Goal: Task Accomplishment & Management: Complete application form

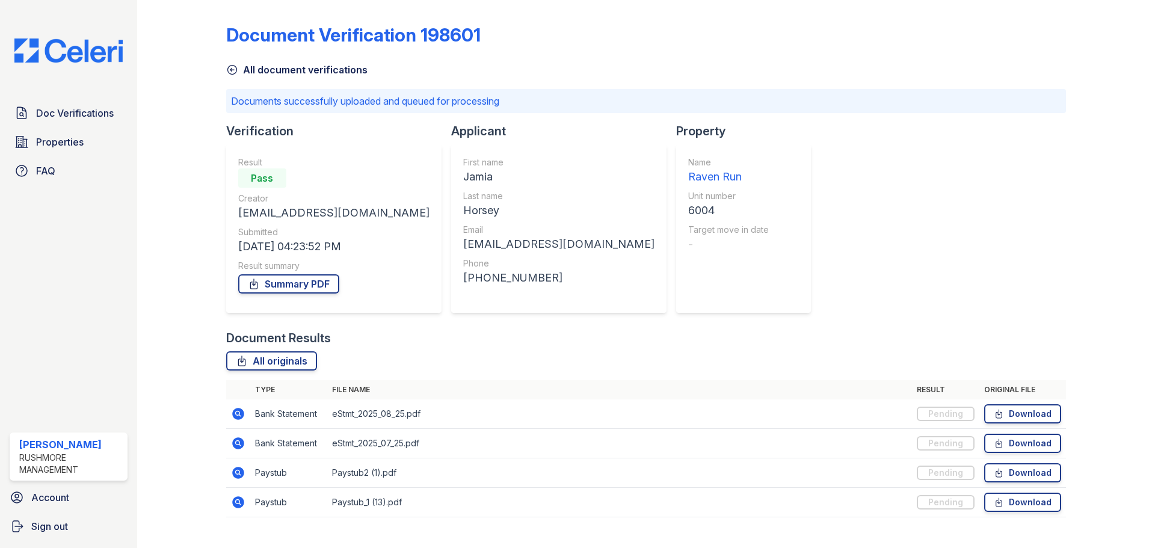
click at [99, 59] on img at bounding box center [68, 50] width 127 height 24
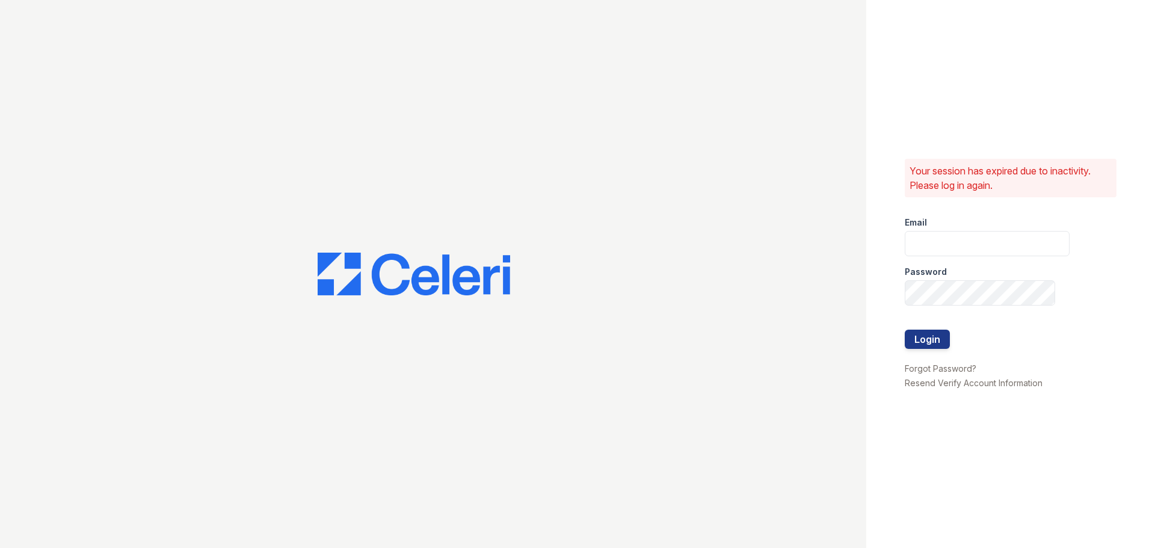
type input "[EMAIL_ADDRESS][DOMAIN_NAME]"
click at [940, 339] on button "Login" at bounding box center [926, 339] width 45 height 19
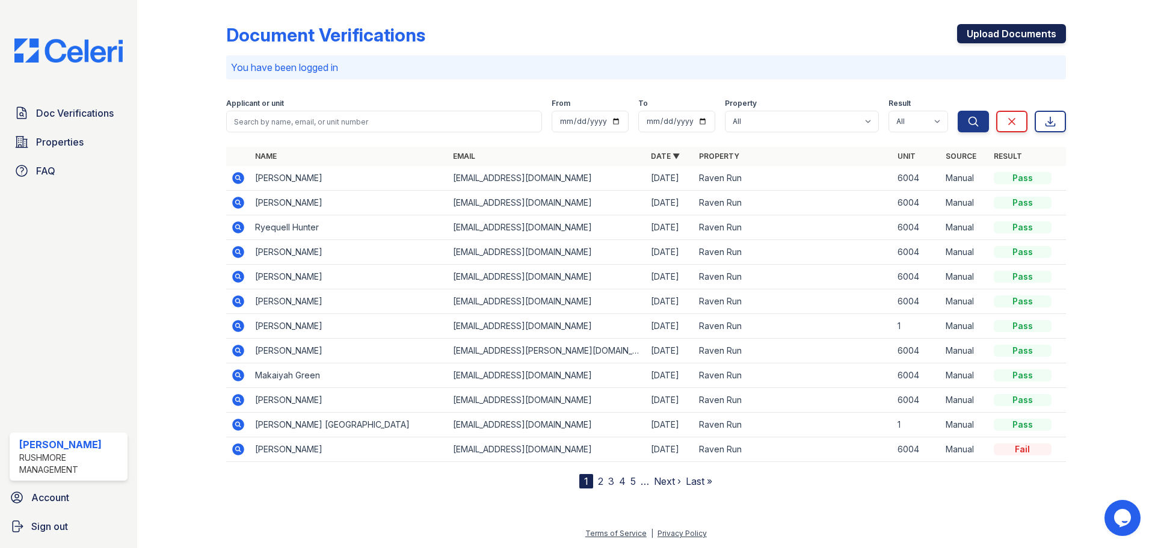
click at [1007, 34] on link "Upload Documents" at bounding box center [1011, 33] width 109 height 19
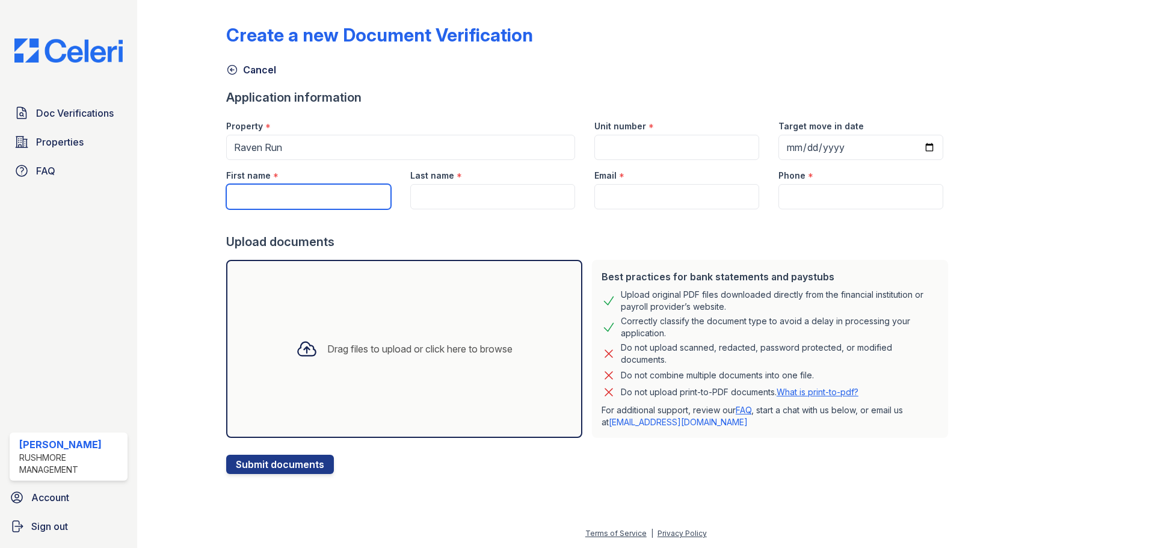
click at [345, 198] on input "First name" at bounding box center [308, 196] width 165 height 25
type input "Jamia"
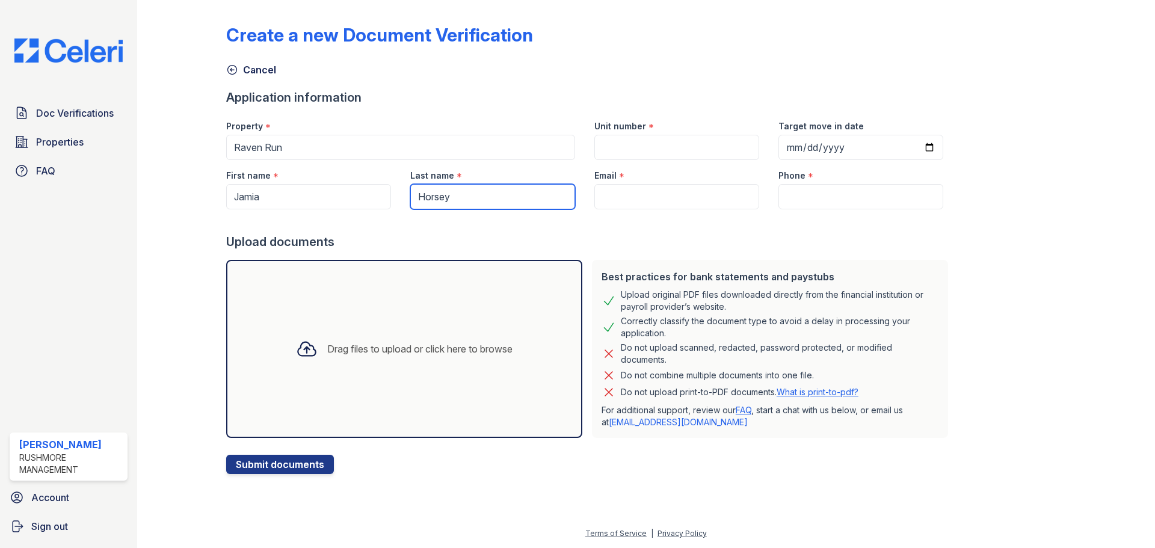
type input "Horsey"
drag, startPoint x: 649, startPoint y: 159, endPoint x: 658, endPoint y: 150, distance: 12.8
click at [651, 157] on input "Unit number" at bounding box center [676, 147] width 165 height 25
type input "6004"
click at [655, 198] on input "Email" at bounding box center [676, 196] width 165 height 25
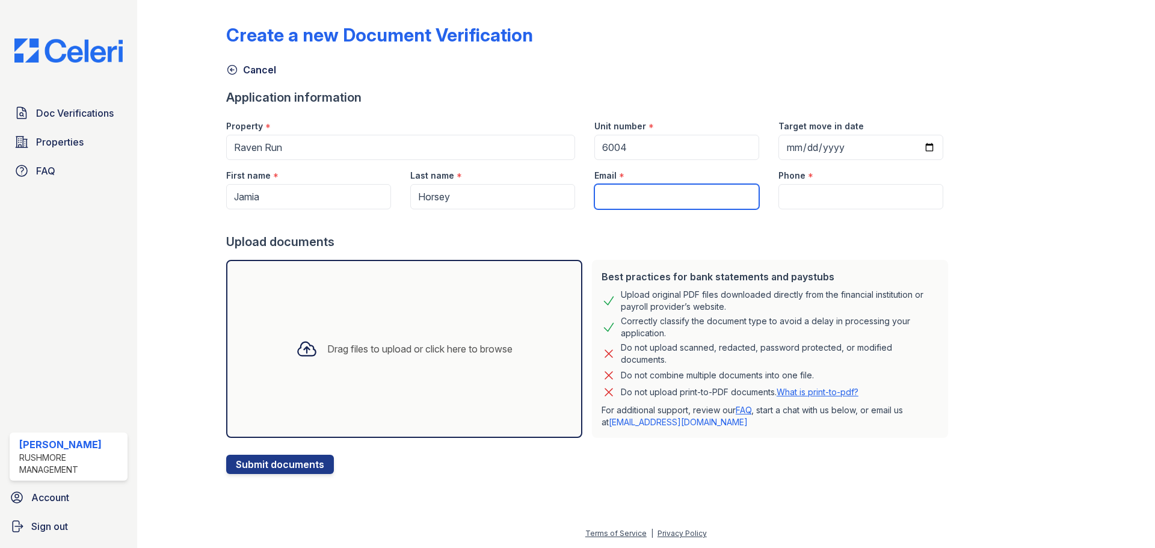
paste input ": [EMAIL_ADDRESS][DOMAIN_NAME]"
drag, startPoint x: 598, startPoint y: 192, endPoint x: 574, endPoint y: 196, distance: 24.3
click at [574, 196] on div "First name * [GEOGRAPHIC_DATA] Last name * [PERSON_NAME] Email * : [EMAIL_ADDRE…" at bounding box center [584, 184] width 736 height 49
type input "[EMAIL_ADDRESS][DOMAIN_NAME]"
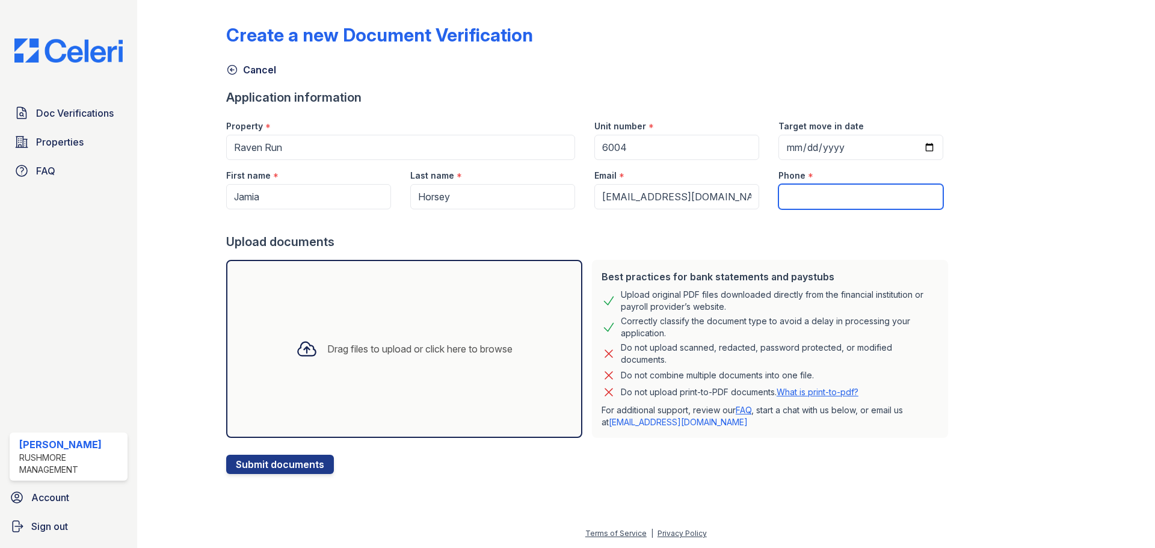
click at [778, 205] on input "Phone" at bounding box center [860, 196] width 165 height 25
paste input "[PHONE_NUMBER]"
type input "[PHONE_NUMBER]"
click at [434, 351] on div "Drag files to upload or click here to browse" at bounding box center [419, 349] width 185 height 14
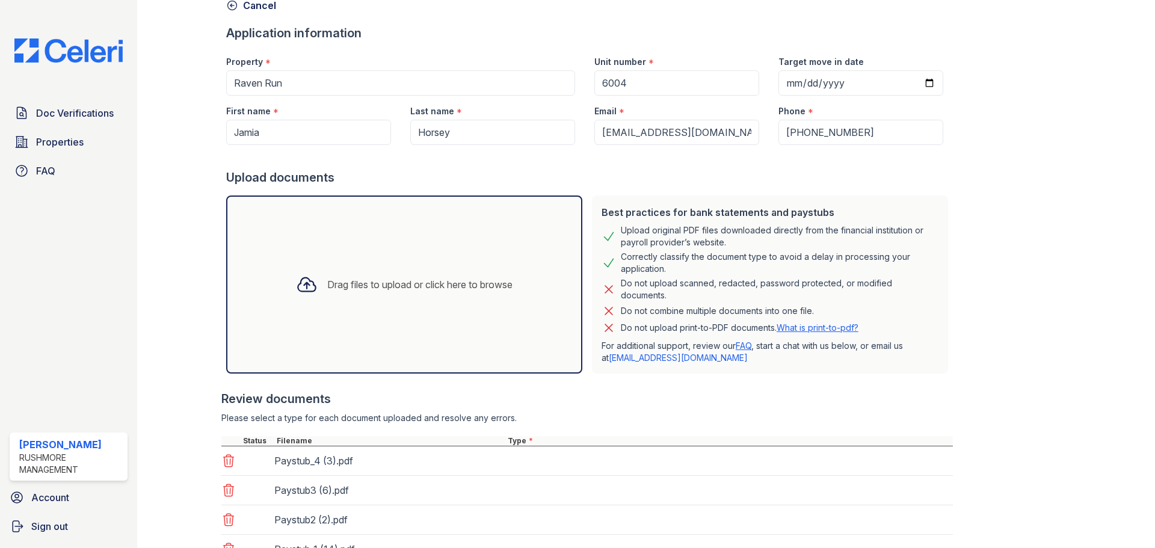
scroll to position [224, 0]
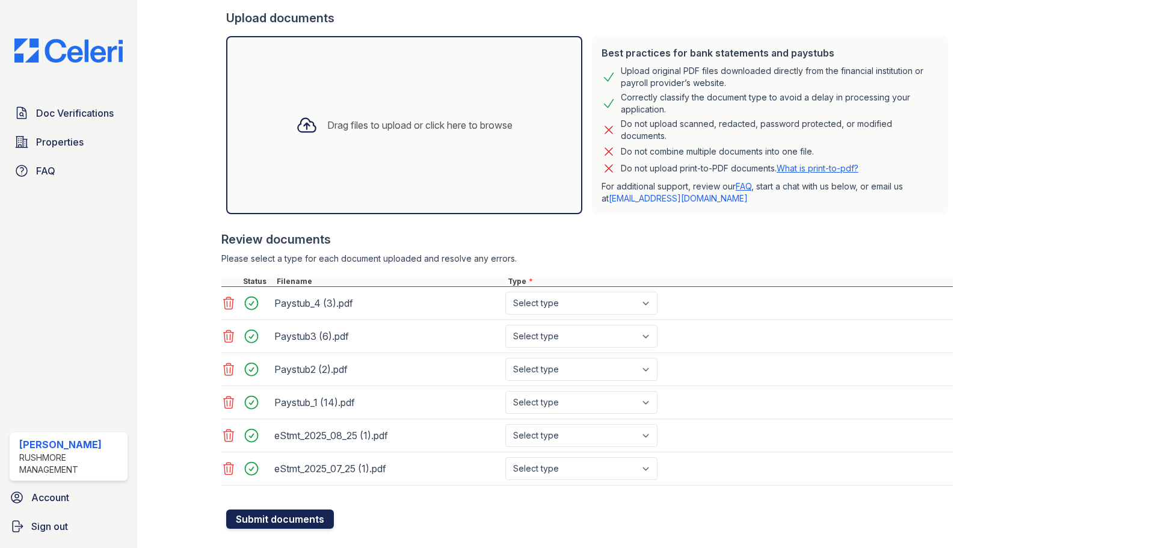
click at [321, 516] on button "Submit documents" at bounding box center [280, 518] width 108 height 19
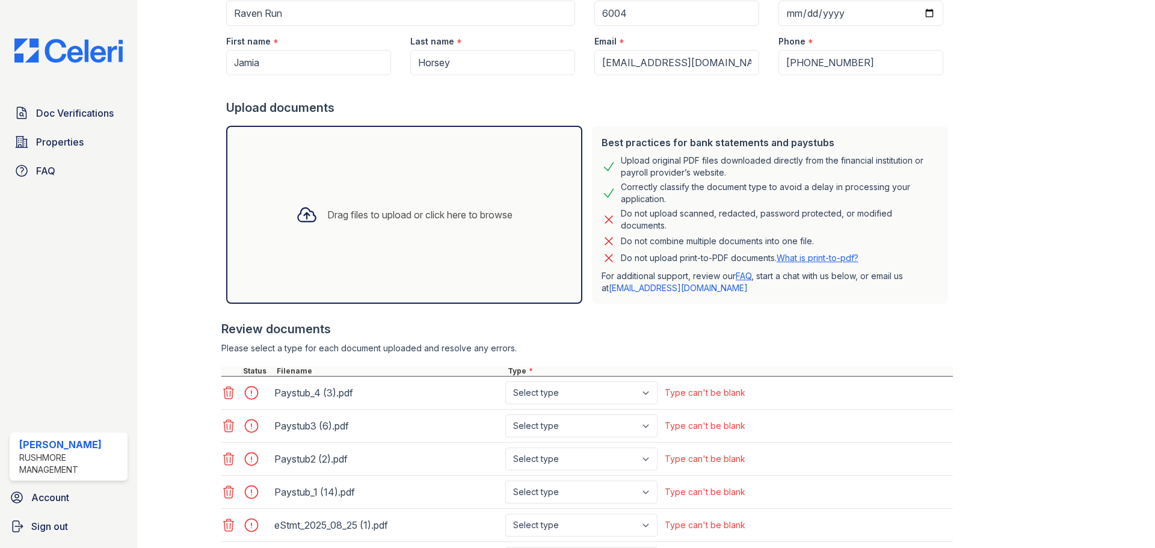
scroll to position [279, 0]
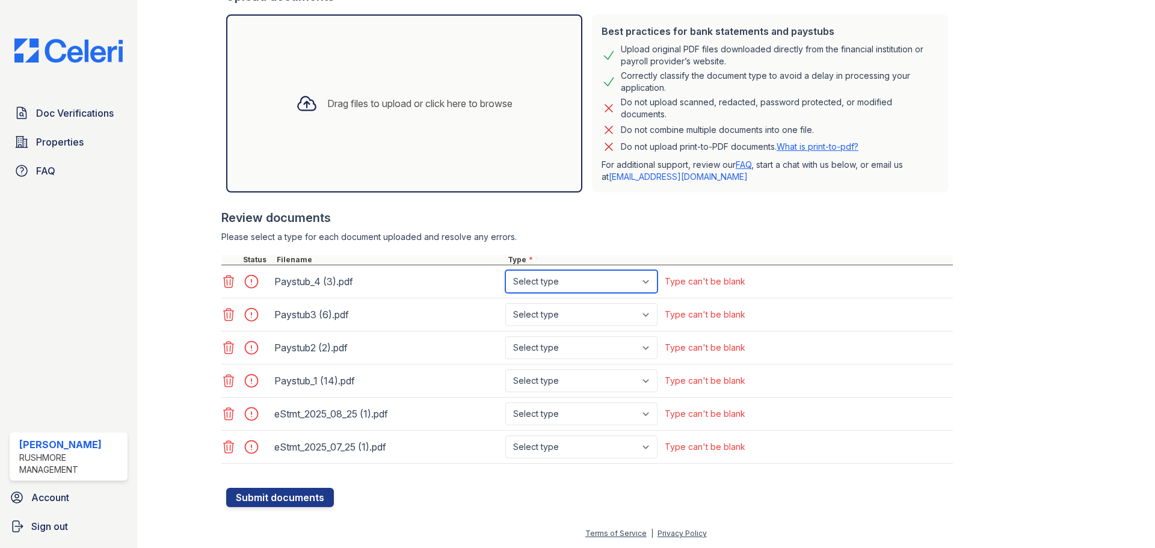
click at [627, 289] on select "Select type Paystub Bank Statement Offer Letter Tax Documents Benefit Award Let…" at bounding box center [581, 281] width 152 height 23
select select "paystub"
click at [505, 270] on select "Select type Paystub Bank Statement Offer Letter Tax Documents Benefit Award Let…" at bounding box center [581, 281] width 152 height 23
click at [608, 319] on select "Select type Paystub Bank Statement Offer Letter Tax Documents Benefit Award Let…" at bounding box center [581, 314] width 152 height 23
select select "paystub"
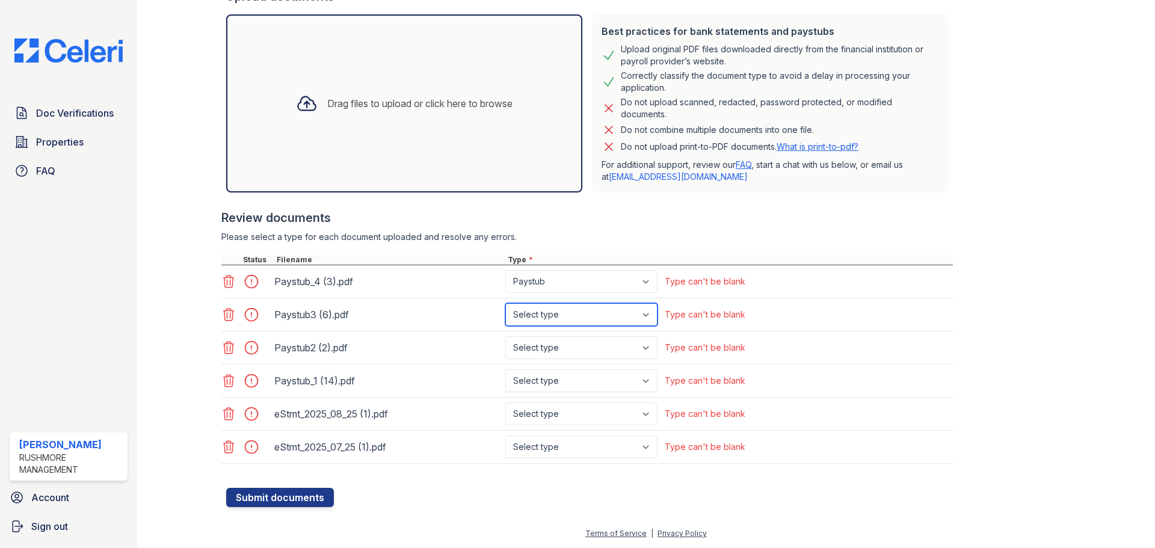
click at [505, 303] on select "Select type Paystub Bank Statement Offer Letter Tax Documents Benefit Award Let…" at bounding box center [581, 314] width 152 height 23
click at [601, 342] on select "Select type Paystub Bank Statement Offer Letter Tax Documents Benefit Award Let…" at bounding box center [581, 347] width 152 height 23
select select "paystub"
click at [505, 336] on select "Select type Paystub Bank Statement Offer Letter Tax Documents Benefit Award Let…" at bounding box center [581, 347] width 152 height 23
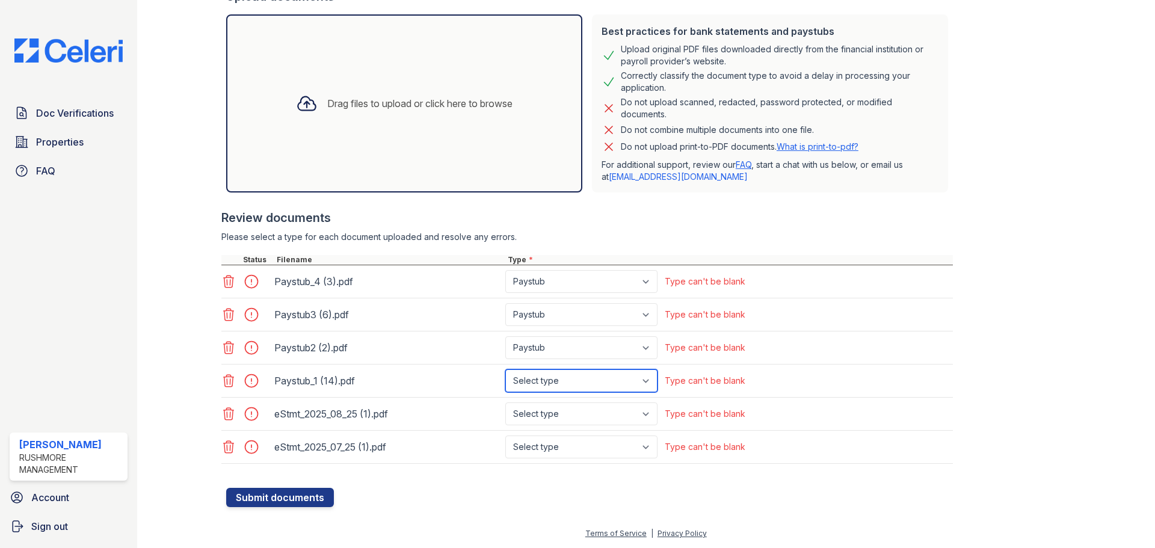
click at [591, 384] on select "Select type Paystub Bank Statement Offer Letter Tax Documents Benefit Award Let…" at bounding box center [581, 380] width 152 height 23
select select "paystub"
click at [505, 369] on select "Select type Paystub Bank Statement Offer Letter Tax Documents Benefit Award Let…" at bounding box center [581, 380] width 152 height 23
click at [582, 418] on select "Select type Paystub Bank Statement Offer Letter Tax Documents Benefit Award Let…" at bounding box center [581, 413] width 152 height 23
select select "bank_statement"
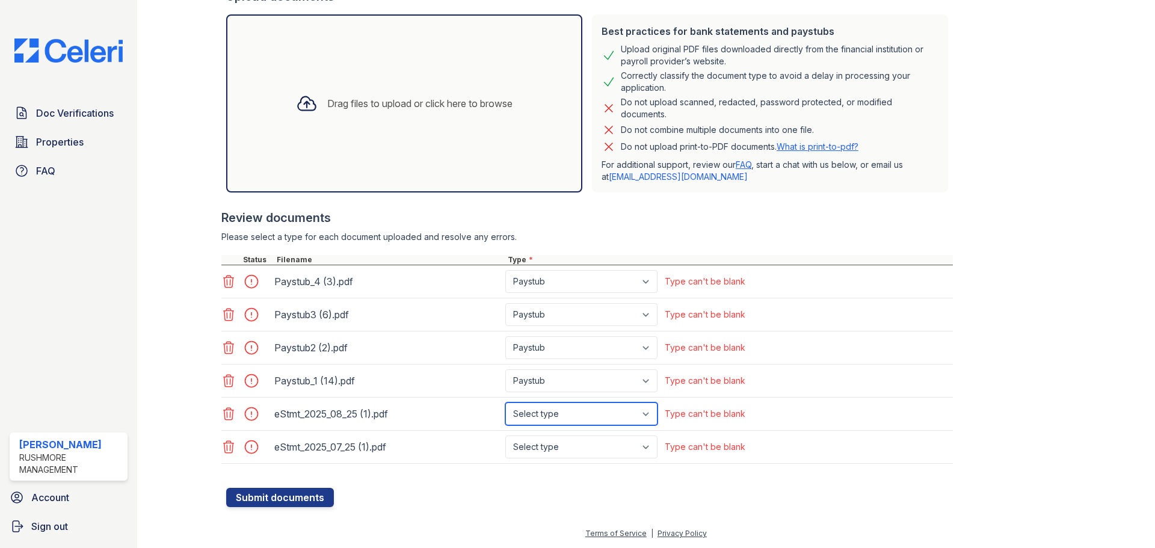
click at [505, 402] on select "Select type Paystub Bank Statement Offer Letter Tax Documents Benefit Award Let…" at bounding box center [581, 413] width 152 height 23
drag, startPoint x: 593, startPoint y: 449, endPoint x: 591, endPoint y: 458, distance: 9.2
click at [593, 452] on select "Select type Paystub Bank Statement Offer Letter Tax Documents Benefit Award Let…" at bounding box center [581, 446] width 152 height 23
select select "bank_statement"
click at [505, 435] on select "Select type Paystub Bank Statement Offer Letter Tax Documents Benefit Award Let…" at bounding box center [581, 446] width 152 height 23
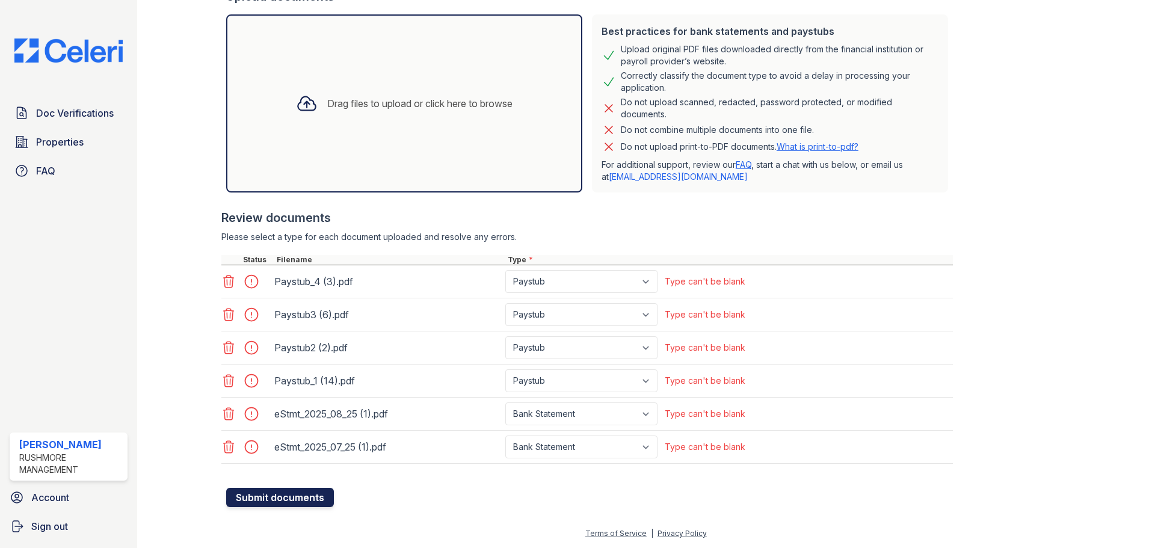
click at [310, 502] on button "Submit documents" at bounding box center [280, 497] width 108 height 19
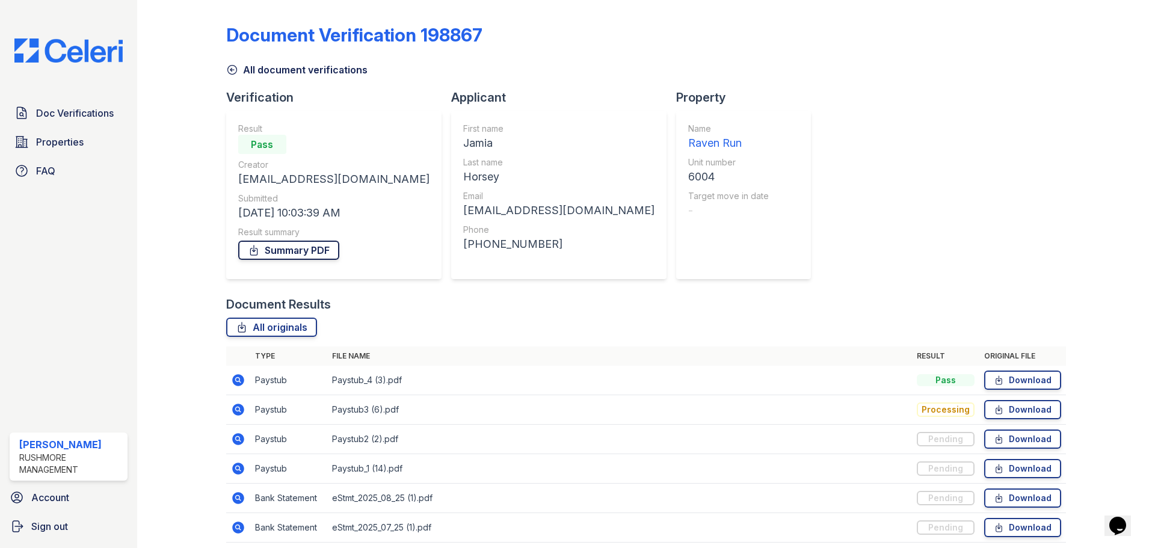
click at [308, 253] on link "Summary PDF" at bounding box center [288, 250] width 101 height 19
click at [818, 153] on div "Document Verification 198867 All document verifications Verification Result Pas…" at bounding box center [645, 280] width 839 height 550
